Goal: Task Accomplishment & Management: Use online tool/utility

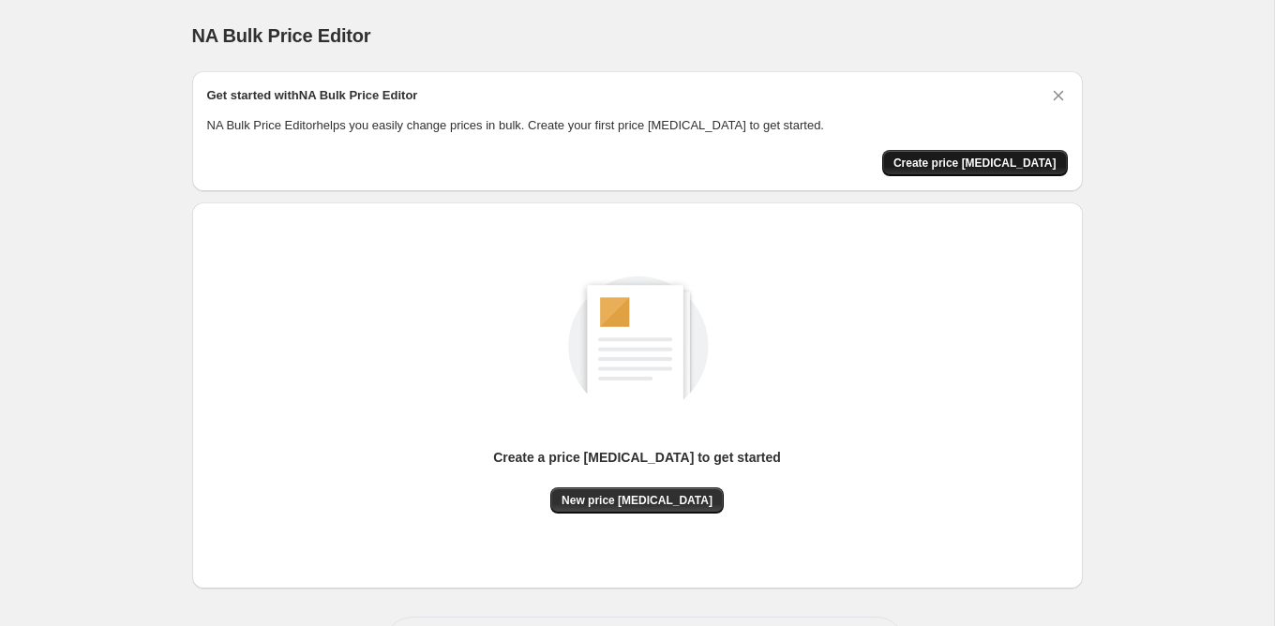
click at [1041, 172] on button "Create price [MEDICAL_DATA]" at bounding box center [975, 163] width 186 height 26
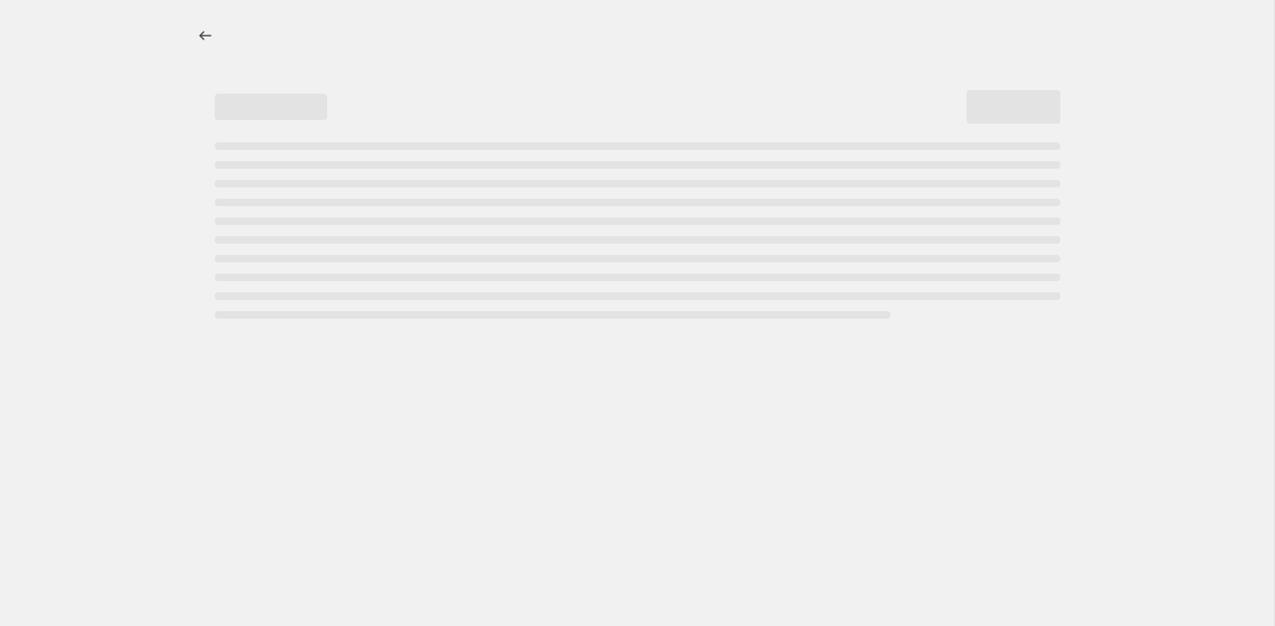
select select "percentage"
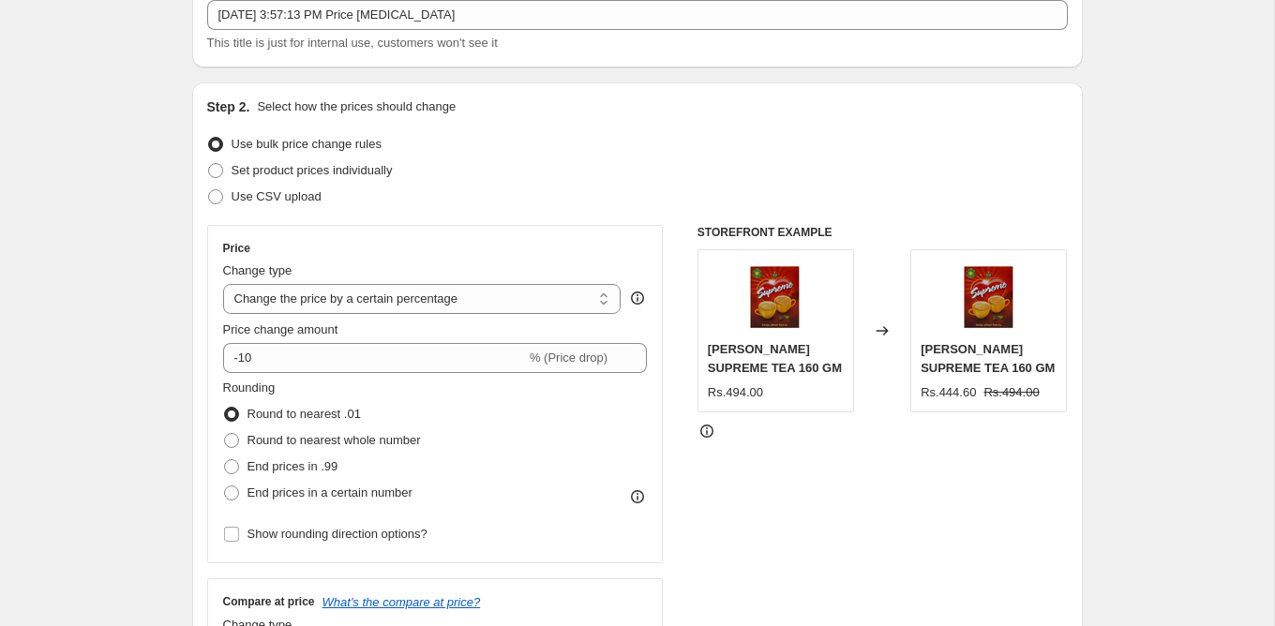
scroll to position [135, 0]
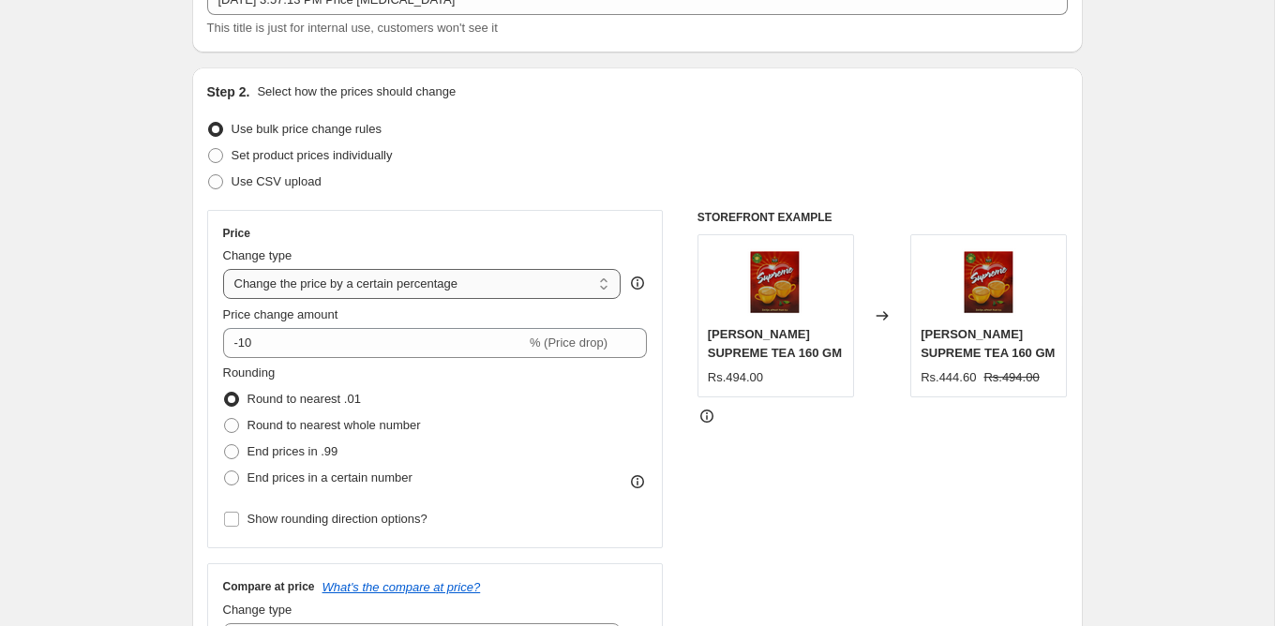
click at [411, 278] on select "Change the price to a certain amount Change the price by a certain amount Chang…" at bounding box center [422, 284] width 398 height 30
click at [223, 269] on select "Change the price to a certain amount Change the price by a certain amount Chang…" at bounding box center [422, 284] width 398 height 30
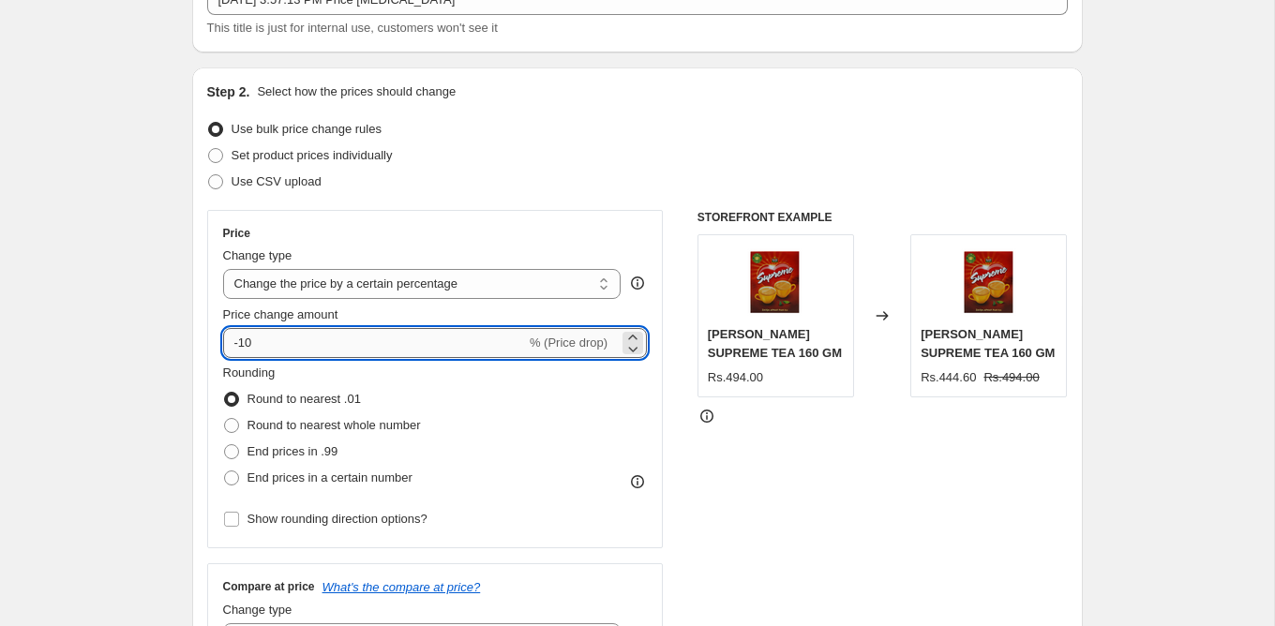
click at [341, 349] on input "-10" at bounding box center [374, 343] width 303 height 30
type input "-1"
type input "15"
click at [269, 521] on span "Show rounding direction options?" at bounding box center [337, 519] width 180 height 14
click at [239, 521] on input "Show rounding direction options?" at bounding box center [231, 519] width 15 height 15
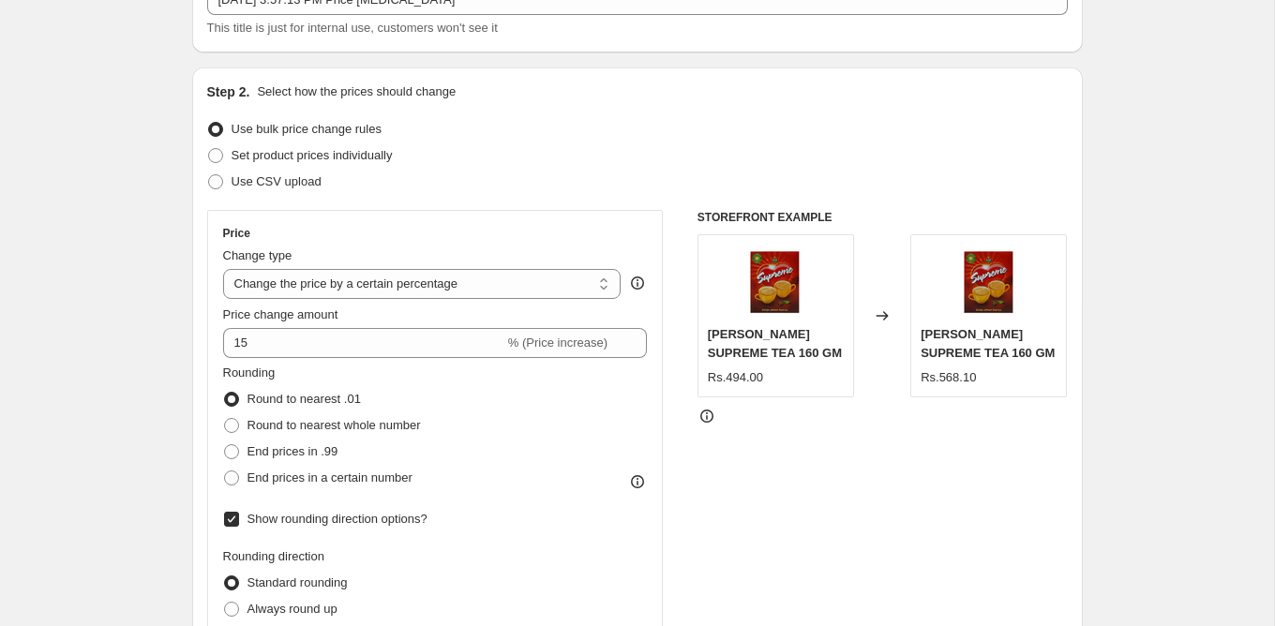
click at [269, 521] on span "Show rounding direction options?" at bounding box center [337, 519] width 180 height 14
click at [239, 521] on input "Show rounding direction options?" at bounding box center [231, 519] width 15 height 15
checkbox input "false"
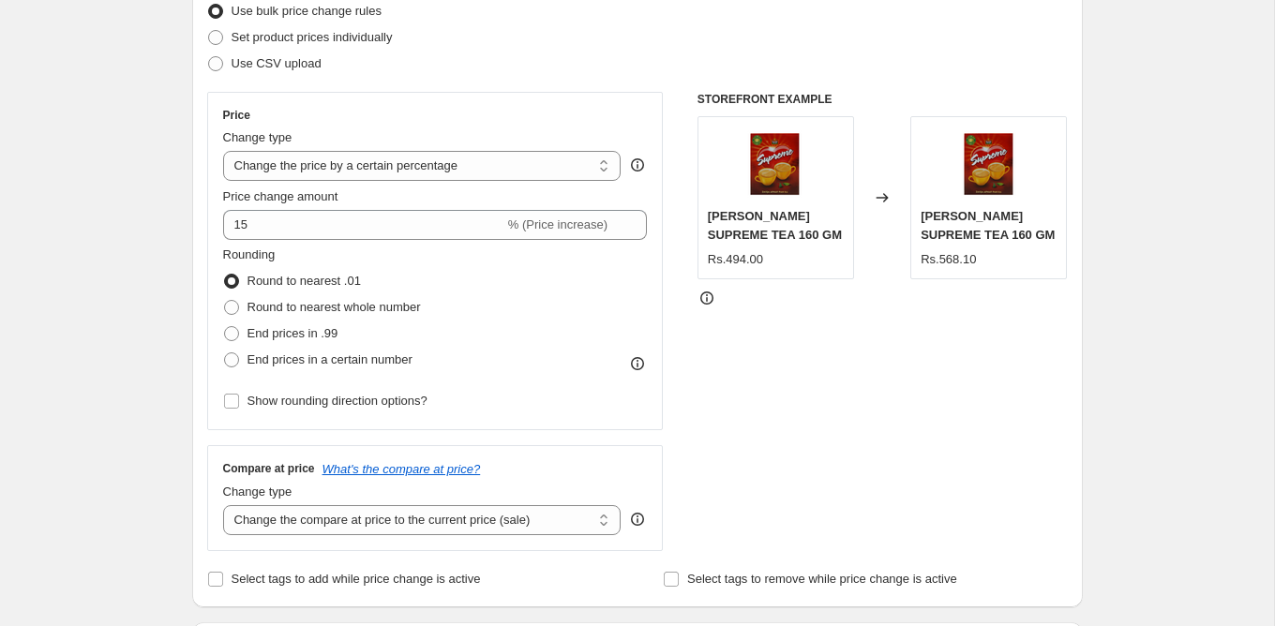
scroll to position [0, 0]
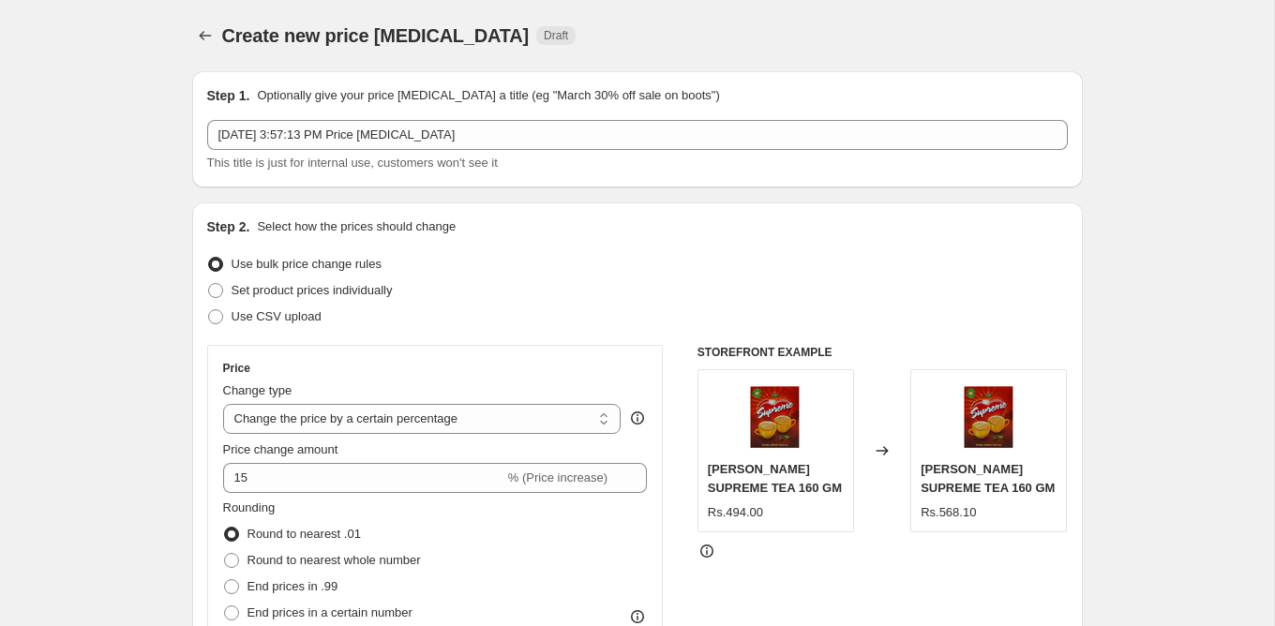
click at [351, 274] on label "Use bulk price change rules" at bounding box center [294, 264] width 174 height 26
click at [209, 258] on input "Use bulk price change rules" at bounding box center [208, 257] width 1 height 1
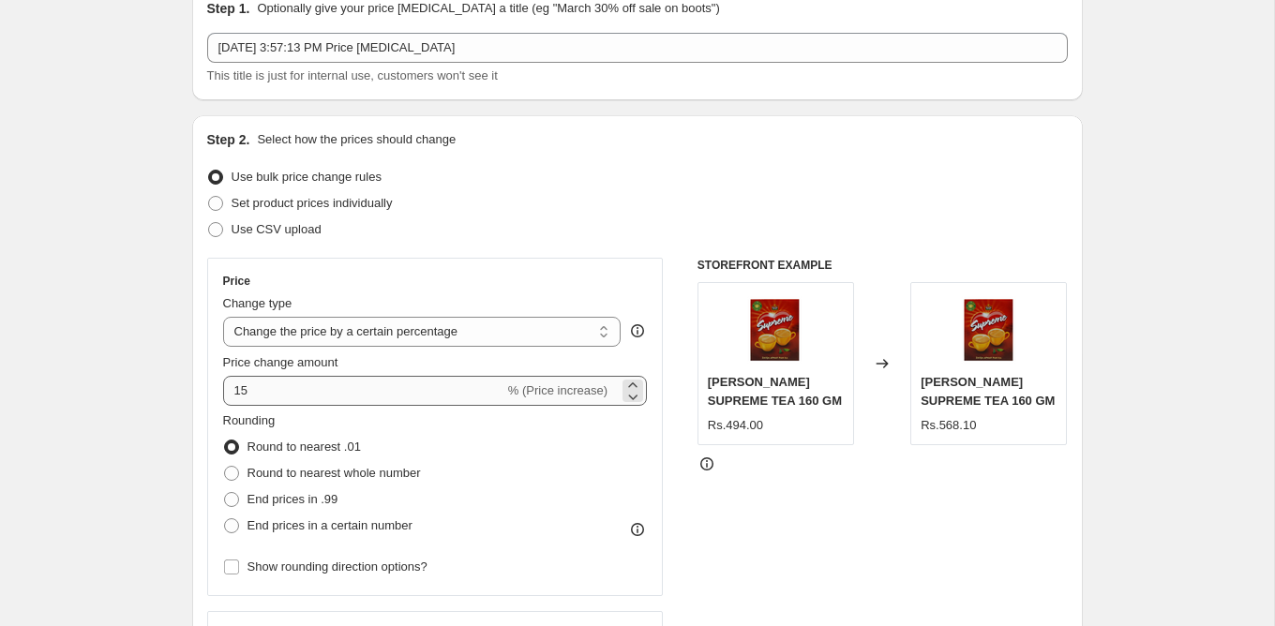
scroll to position [96, 0]
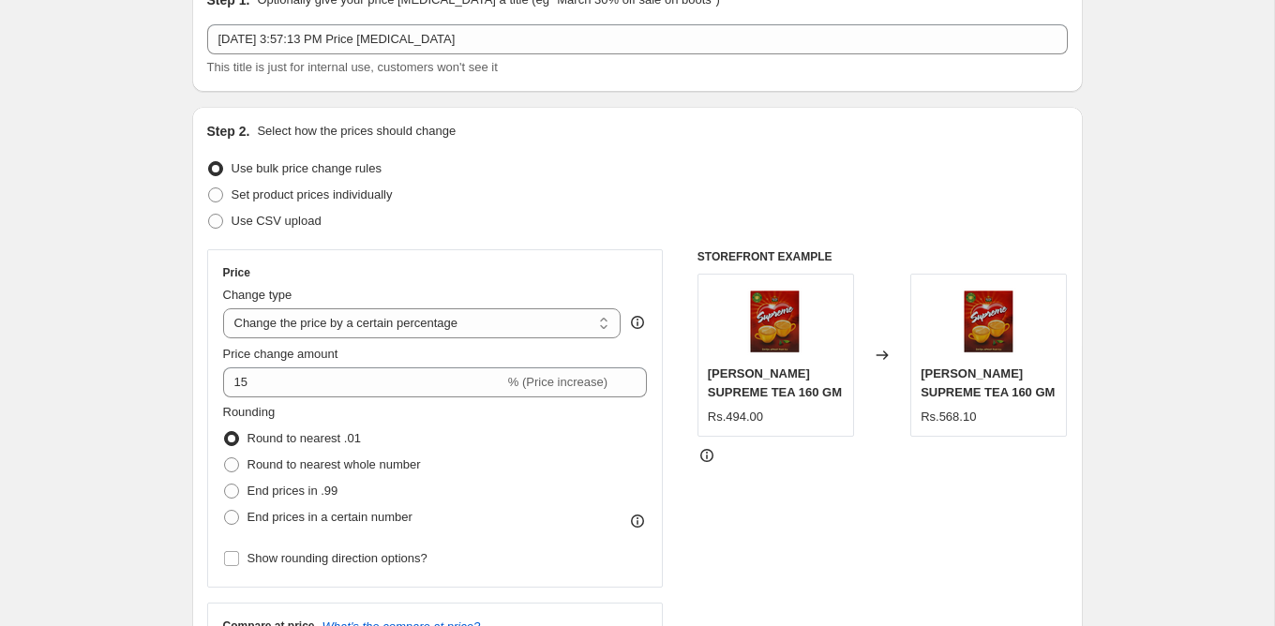
click at [320, 438] on span "Round to nearest .01" at bounding box center [303, 438] width 113 height 14
click at [225, 432] on input "Round to nearest .01" at bounding box center [224, 431] width 1 height 1
click at [239, 433] on label "Round to nearest .01" at bounding box center [292, 439] width 138 height 26
click at [225, 432] on input "Round to nearest .01" at bounding box center [224, 431] width 1 height 1
click at [239, 433] on label "Round to nearest .01" at bounding box center [292, 439] width 138 height 26
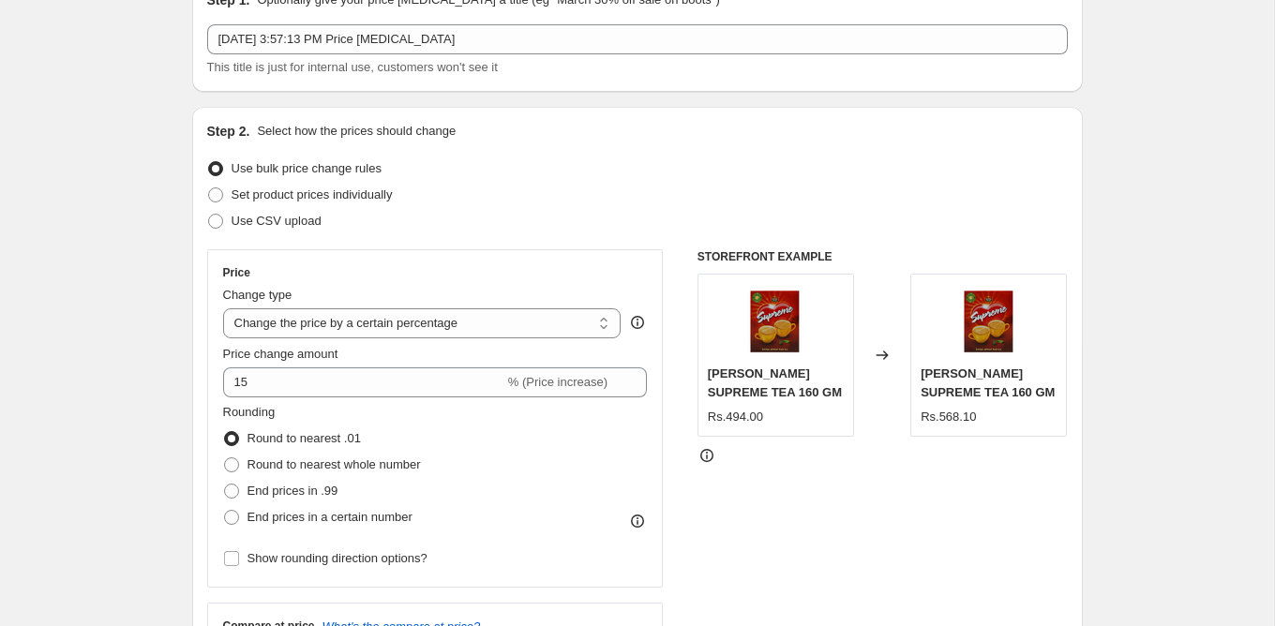
click at [225, 432] on input "Round to nearest .01" at bounding box center [224, 431] width 1 height 1
click at [239, 433] on label "Round to nearest .01" at bounding box center [292, 439] width 138 height 26
click at [225, 432] on input "Round to nearest .01" at bounding box center [224, 431] width 1 height 1
click at [239, 433] on label "Round to nearest .01" at bounding box center [292, 439] width 138 height 26
click at [225, 432] on input "Round to nearest .01" at bounding box center [224, 431] width 1 height 1
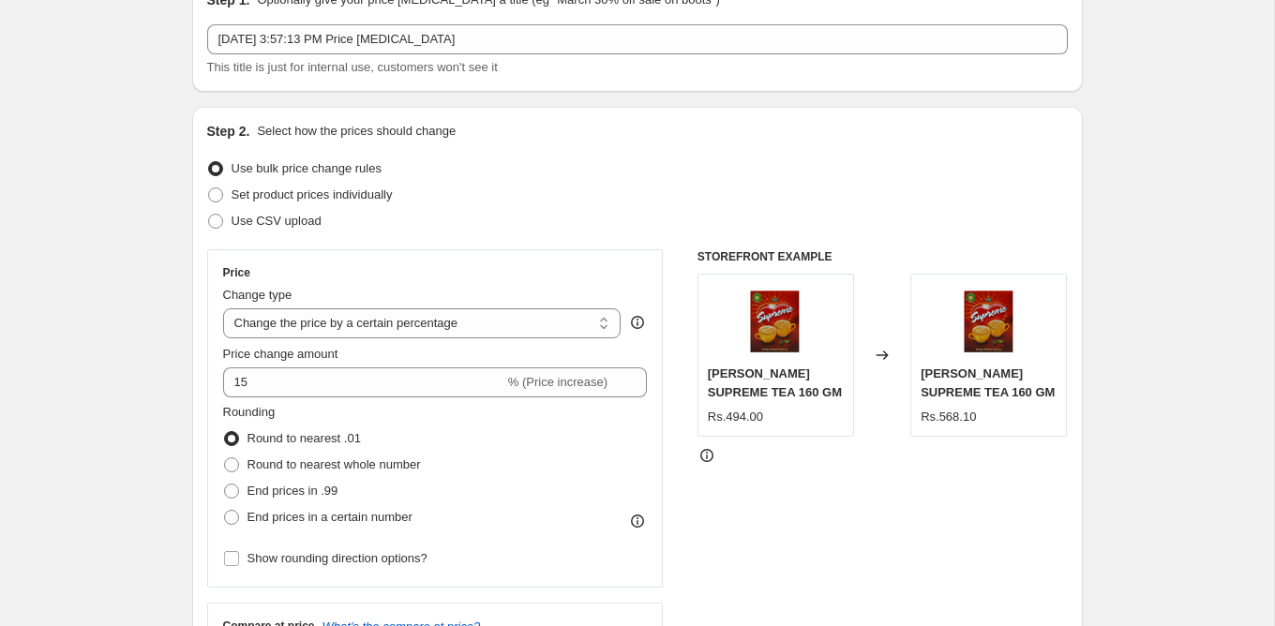
click at [239, 433] on label "Round to nearest .01" at bounding box center [292, 439] width 138 height 26
click at [225, 432] on input "Round to nearest .01" at bounding box center [224, 431] width 1 height 1
click at [239, 433] on label "Round to nearest .01" at bounding box center [292, 439] width 138 height 26
click at [225, 432] on input "Round to nearest .01" at bounding box center [224, 431] width 1 height 1
click at [239, 433] on label "Round to nearest .01" at bounding box center [292, 439] width 138 height 26
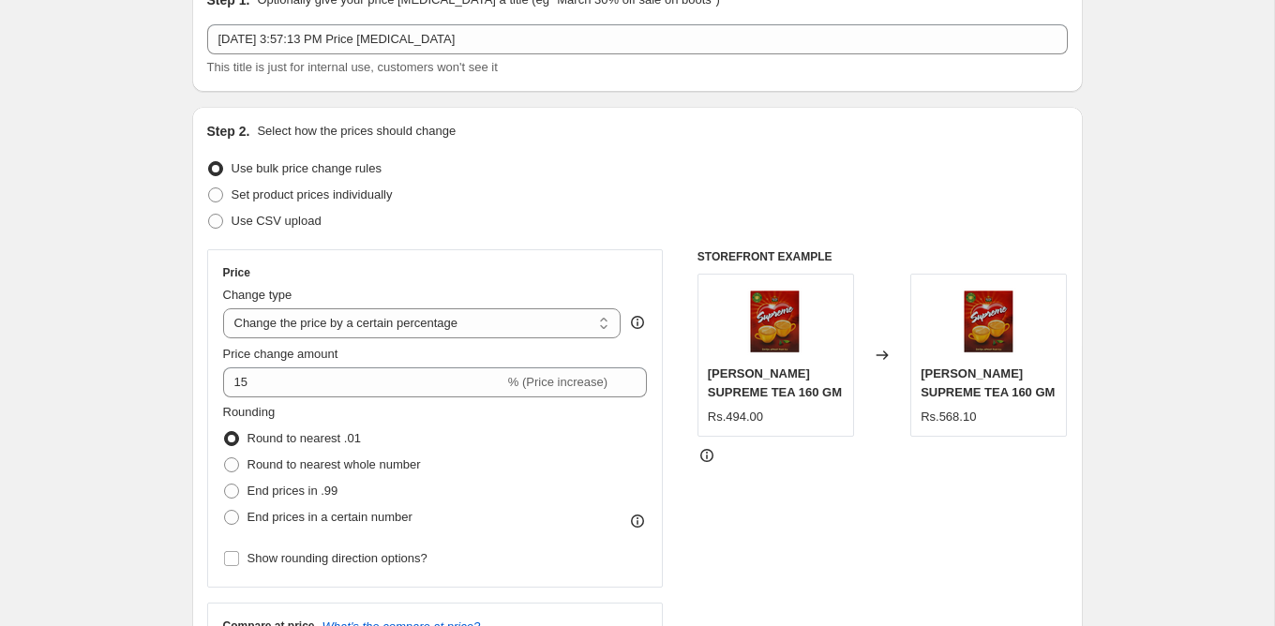
click at [225, 432] on input "Round to nearest .01" at bounding box center [224, 431] width 1 height 1
click at [232, 459] on span at bounding box center [231, 464] width 15 height 15
click at [225, 458] on input "Round to nearest whole number" at bounding box center [224, 457] width 1 height 1
radio input "true"
click at [231, 444] on span at bounding box center [231, 438] width 15 height 15
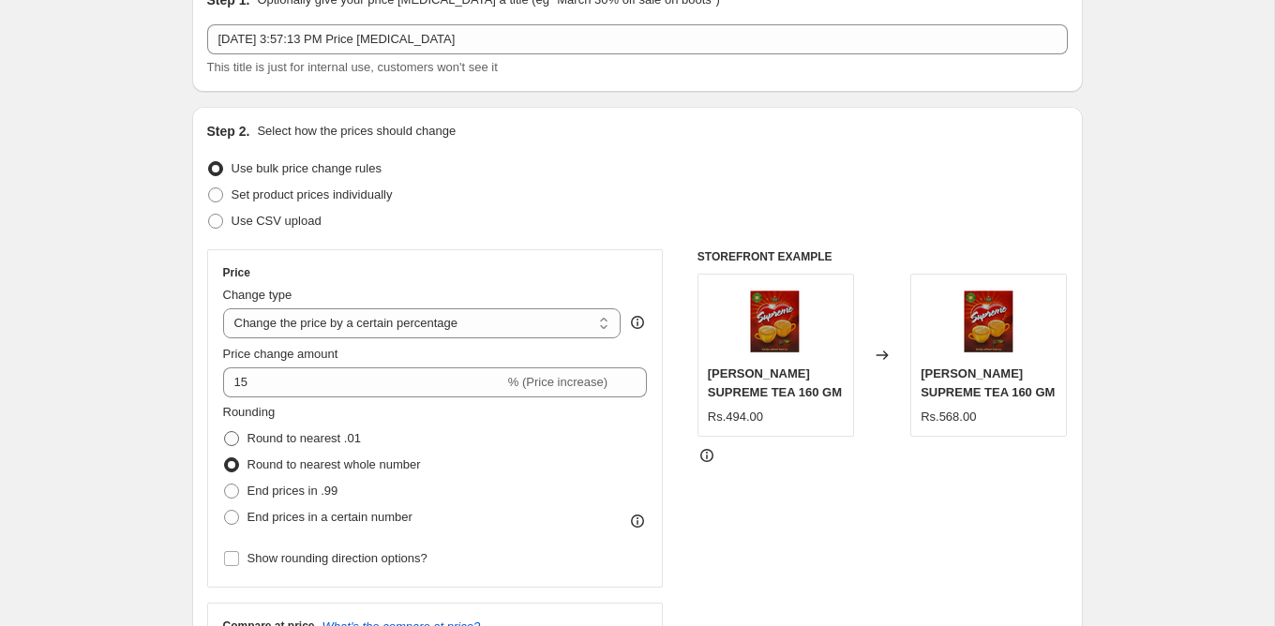
click at [225, 432] on input "Round to nearest .01" at bounding box center [224, 431] width 1 height 1
radio input "true"
click at [237, 516] on span at bounding box center [231, 517] width 15 height 15
click at [225, 511] on input "End prices in a certain number" at bounding box center [224, 510] width 1 height 1
radio input "true"
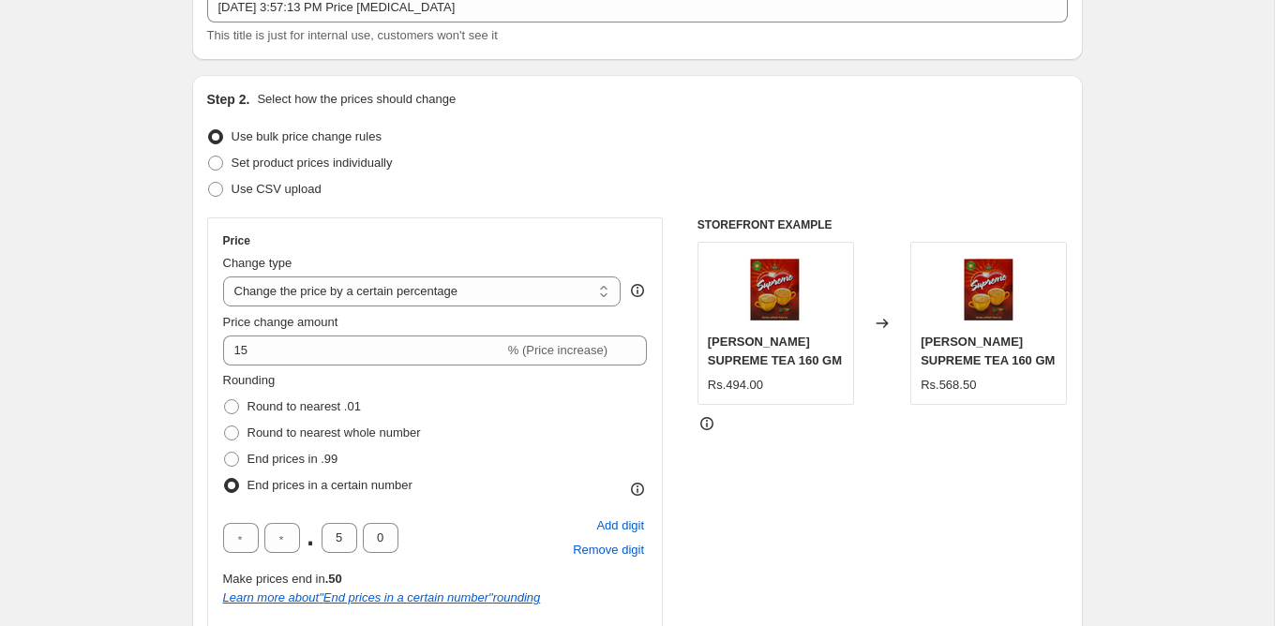
scroll to position [142, 0]
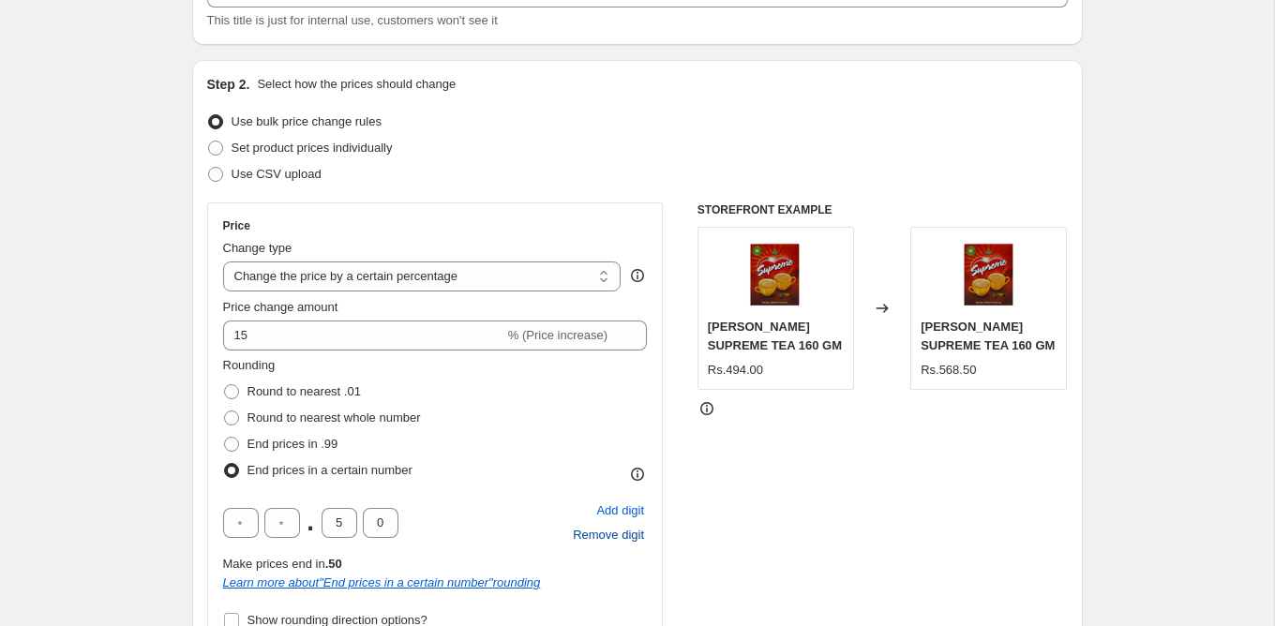
click at [605, 543] on span "Remove digit" at bounding box center [608, 535] width 71 height 19
click at [605, 543] on div "Add digit Remove digit" at bounding box center [608, 523] width 77 height 49
click at [232, 448] on span at bounding box center [231, 444] width 15 height 15
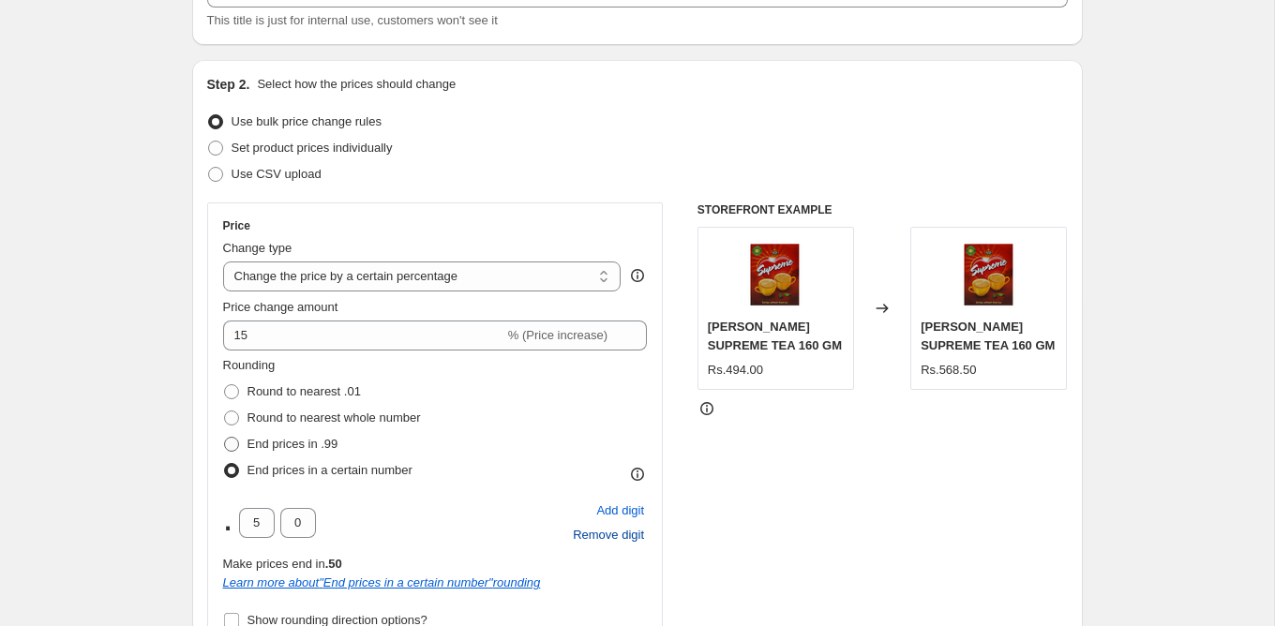
click at [225, 438] on input "End prices in .99" at bounding box center [224, 437] width 1 height 1
radio input "true"
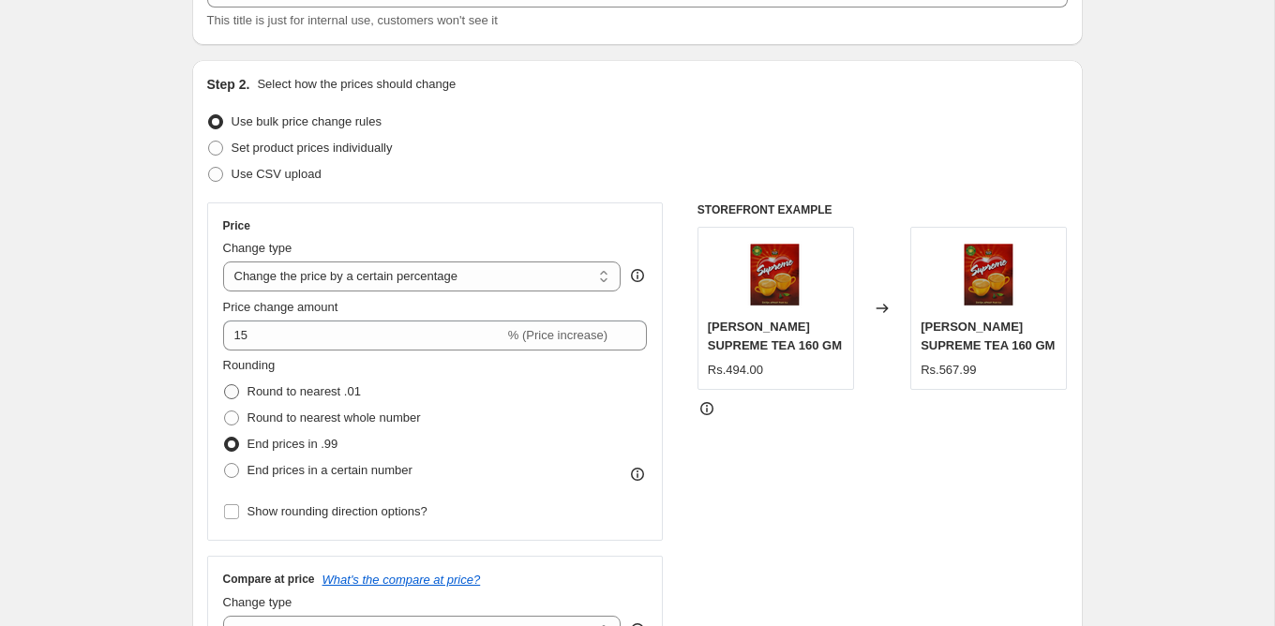
click at [234, 393] on span at bounding box center [231, 391] width 15 height 15
click at [225, 385] on input "Round to nearest .01" at bounding box center [224, 384] width 1 height 1
radio input "true"
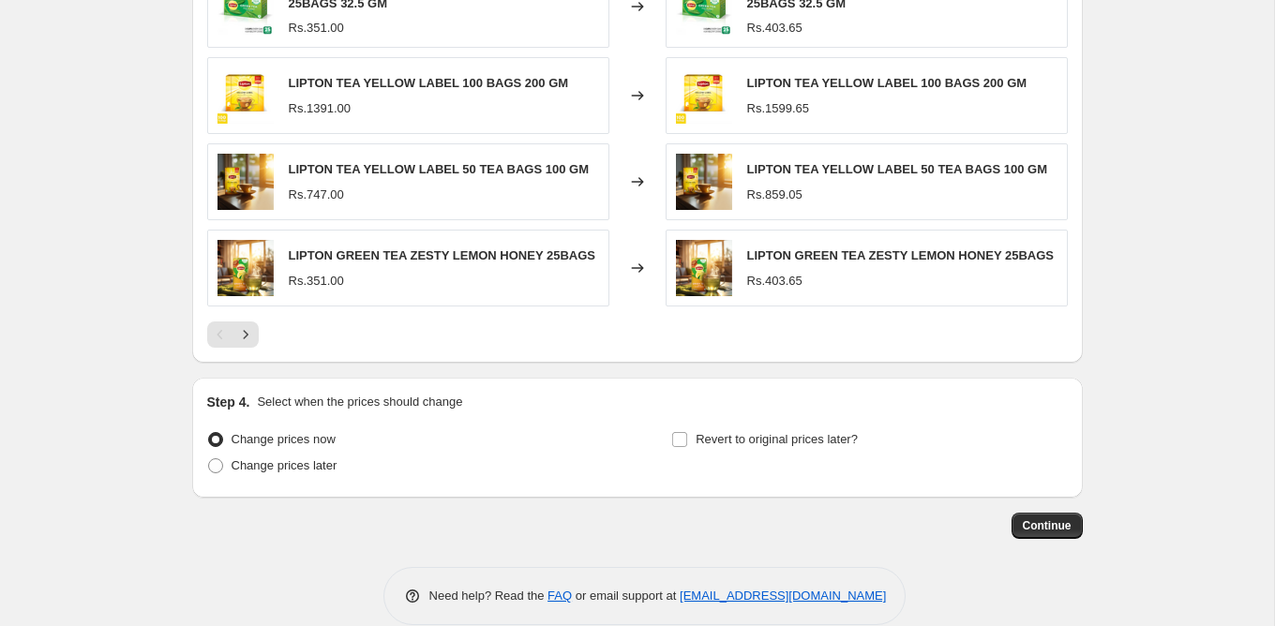
scroll to position [1245, 0]
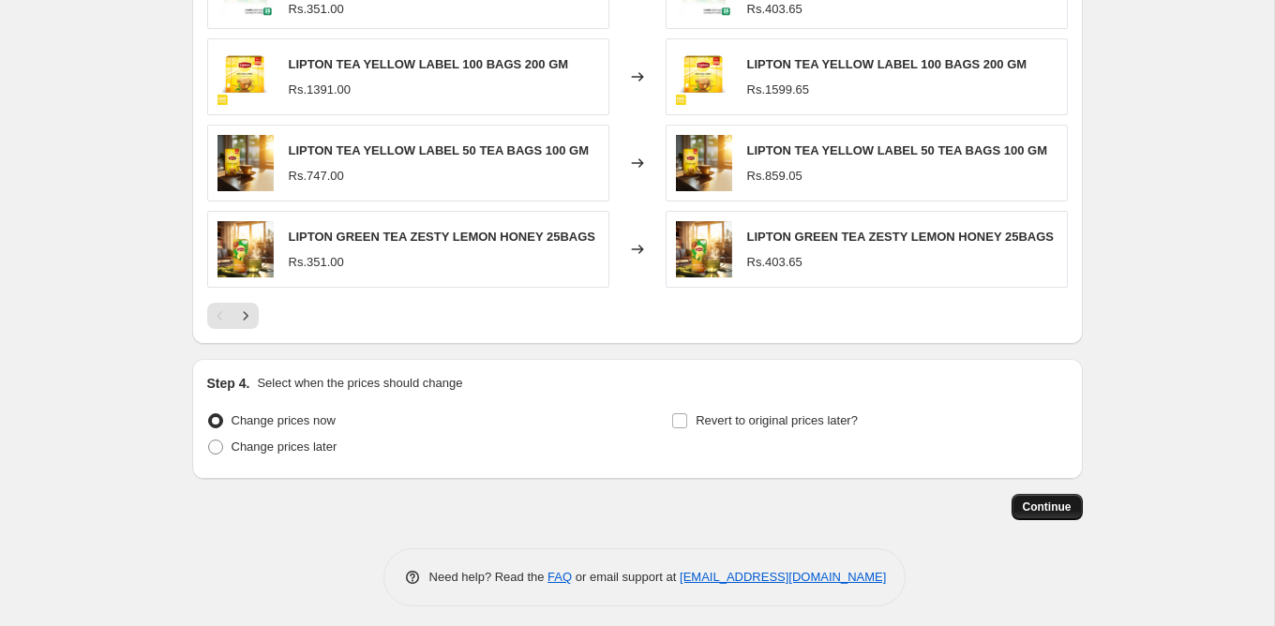
click at [1039, 502] on span "Continue" at bounding box center [1047, 507] width 49 height 15
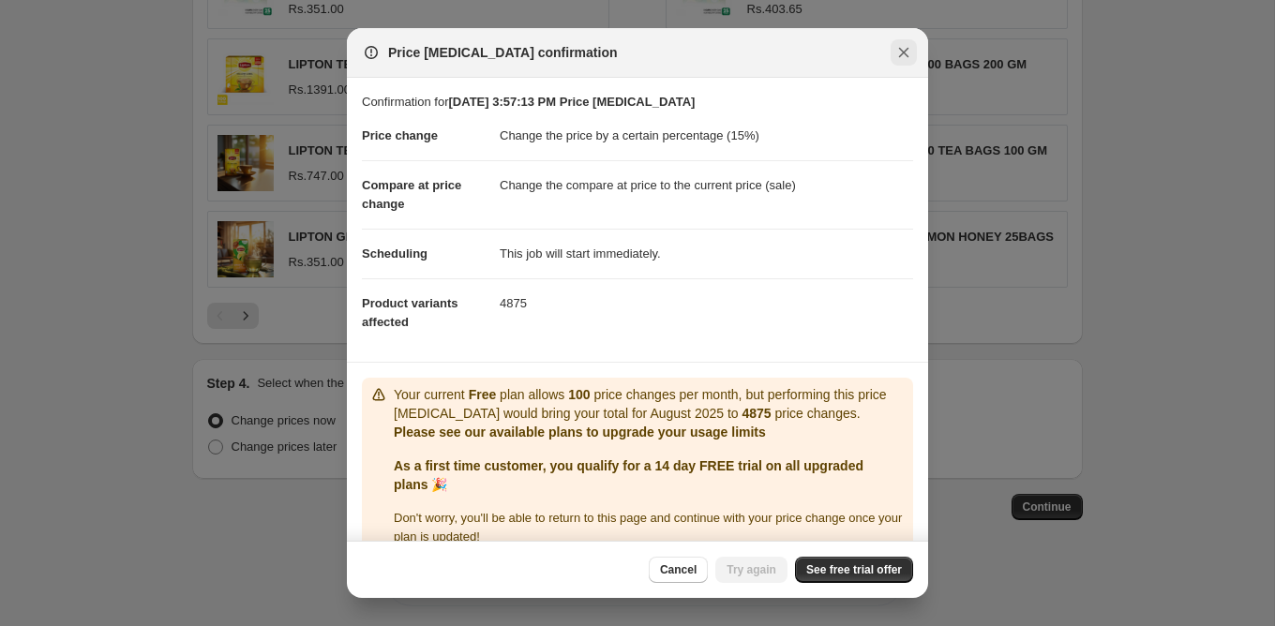
click at [900, 60] on icon "Close" at bounding box center [903, 52] width 19 height 19
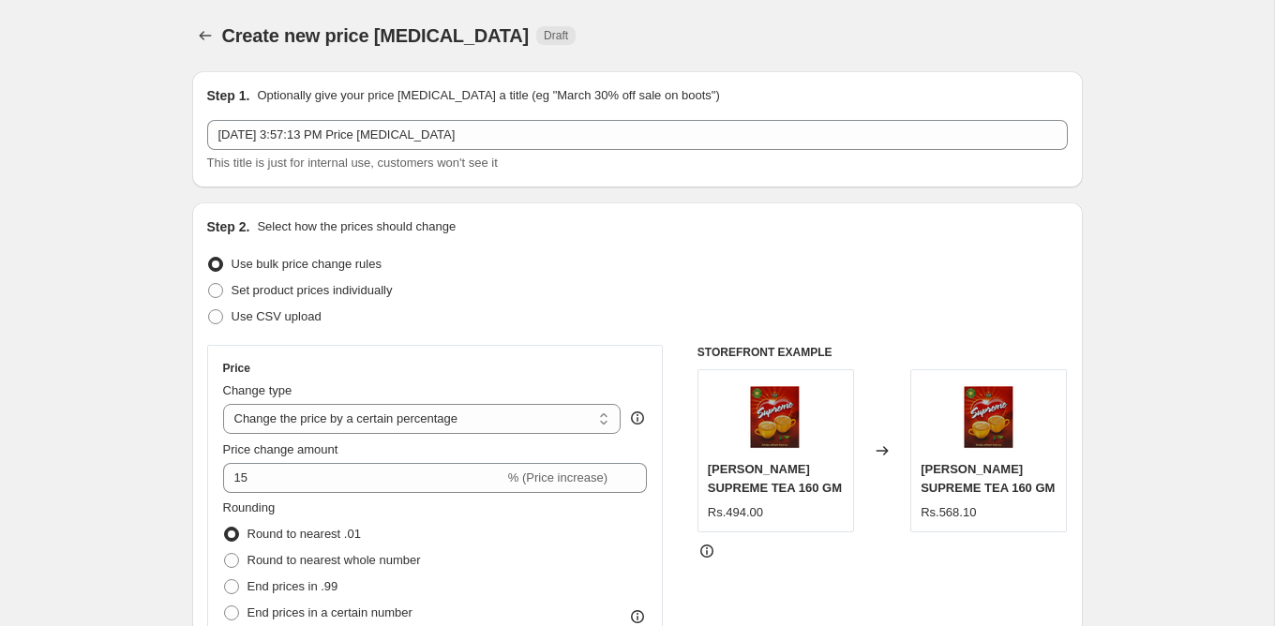
scroll to position [1245, 0]
